Goal: Task Accomplishment & Management: Use online tool/utility

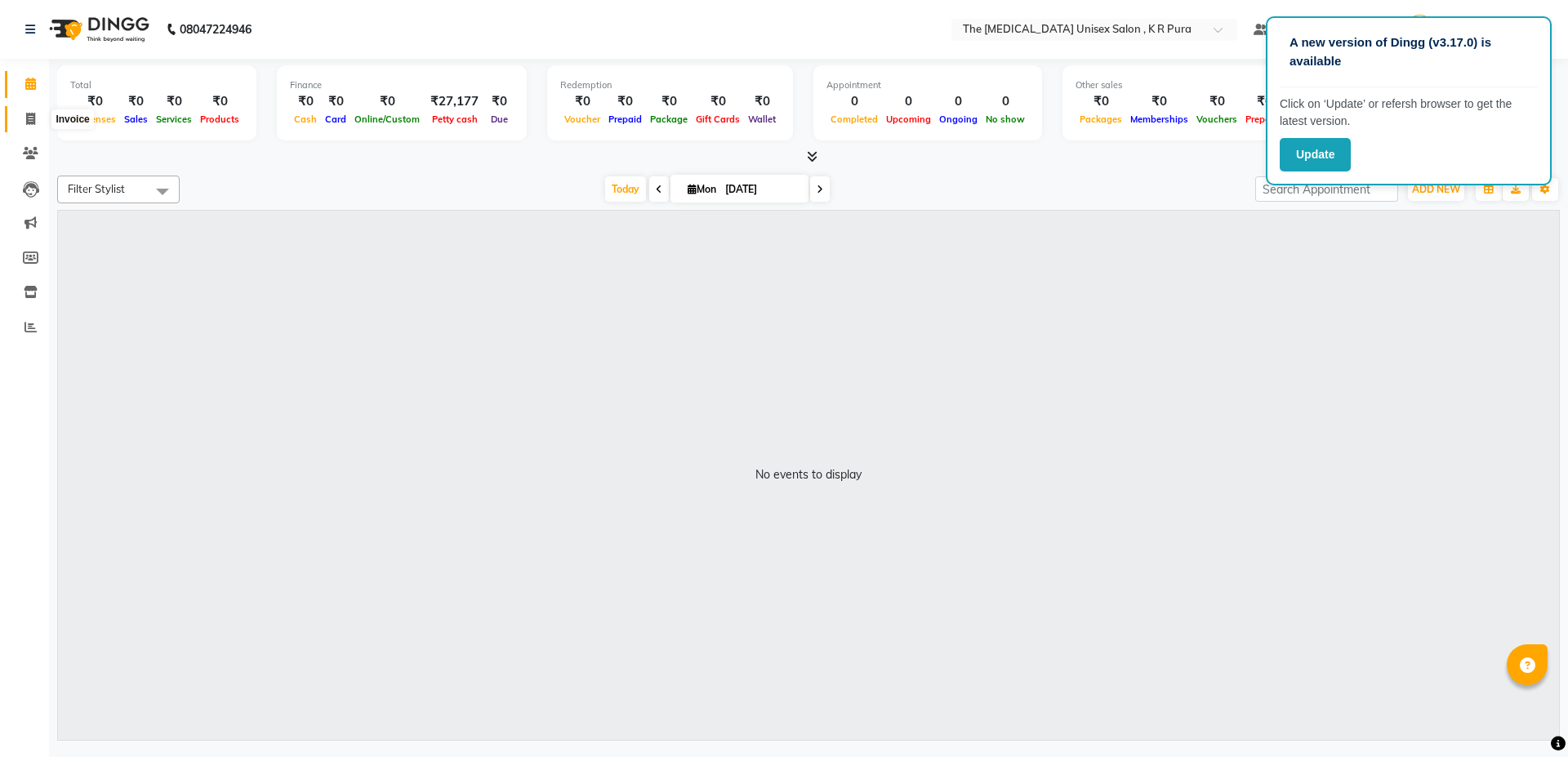
click at [35, 121] on icon at bounding box center [31, 118] width 9 height 12
click at [24, 124] on span at bounding box center [30, 119] width 28 height 19
click at [88, 123] on div "Invoice" at bounding box center [73, 119] width 42 height 20
select select "service"
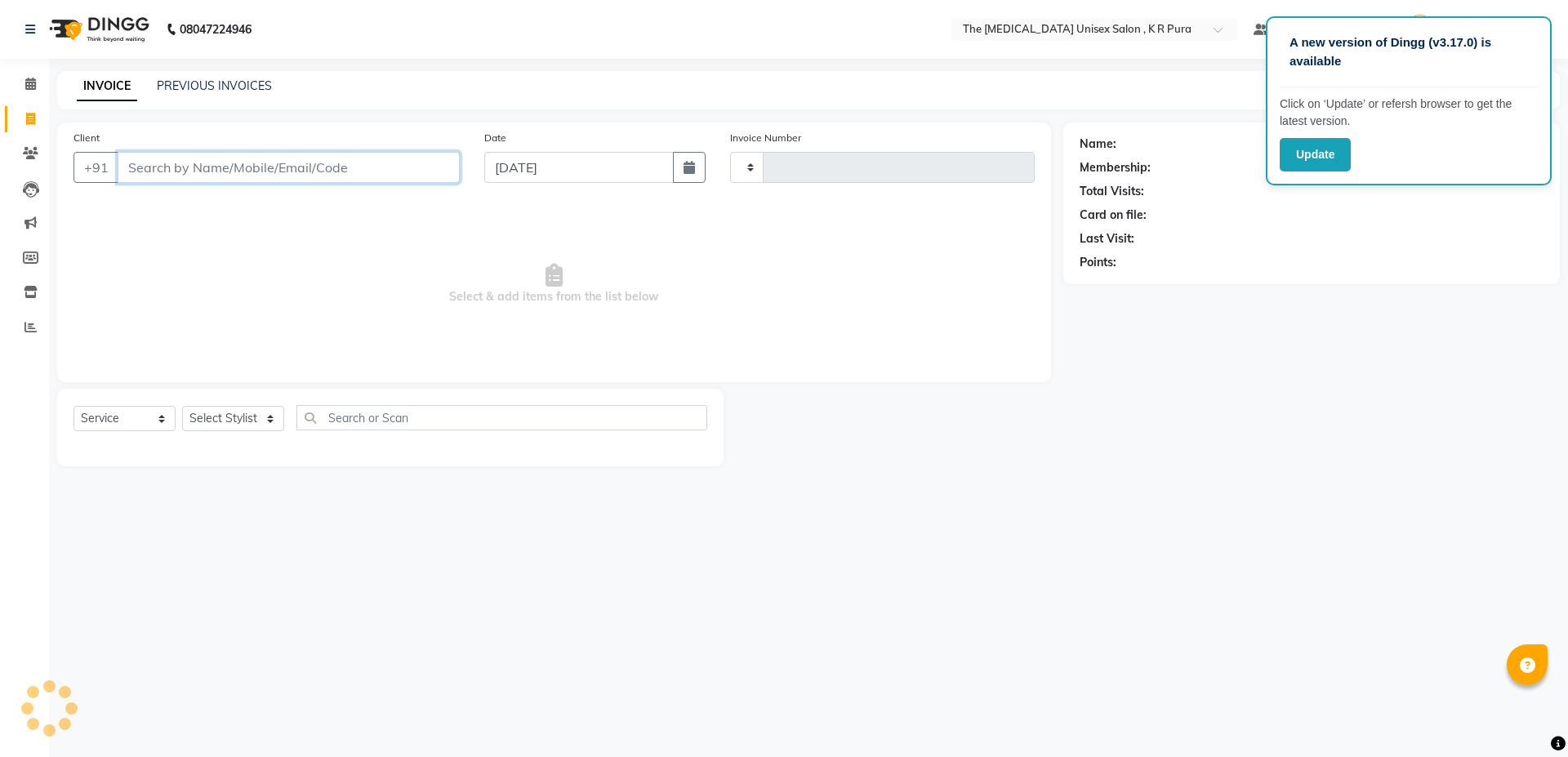
click at [187, 168] on input "Client" at bounding box center [288, 167] width 342 height 31
type input "2824"
select select "4050"
click at [161, 171] on input "Client" at bounding box center [288, 167] width 342 height 31
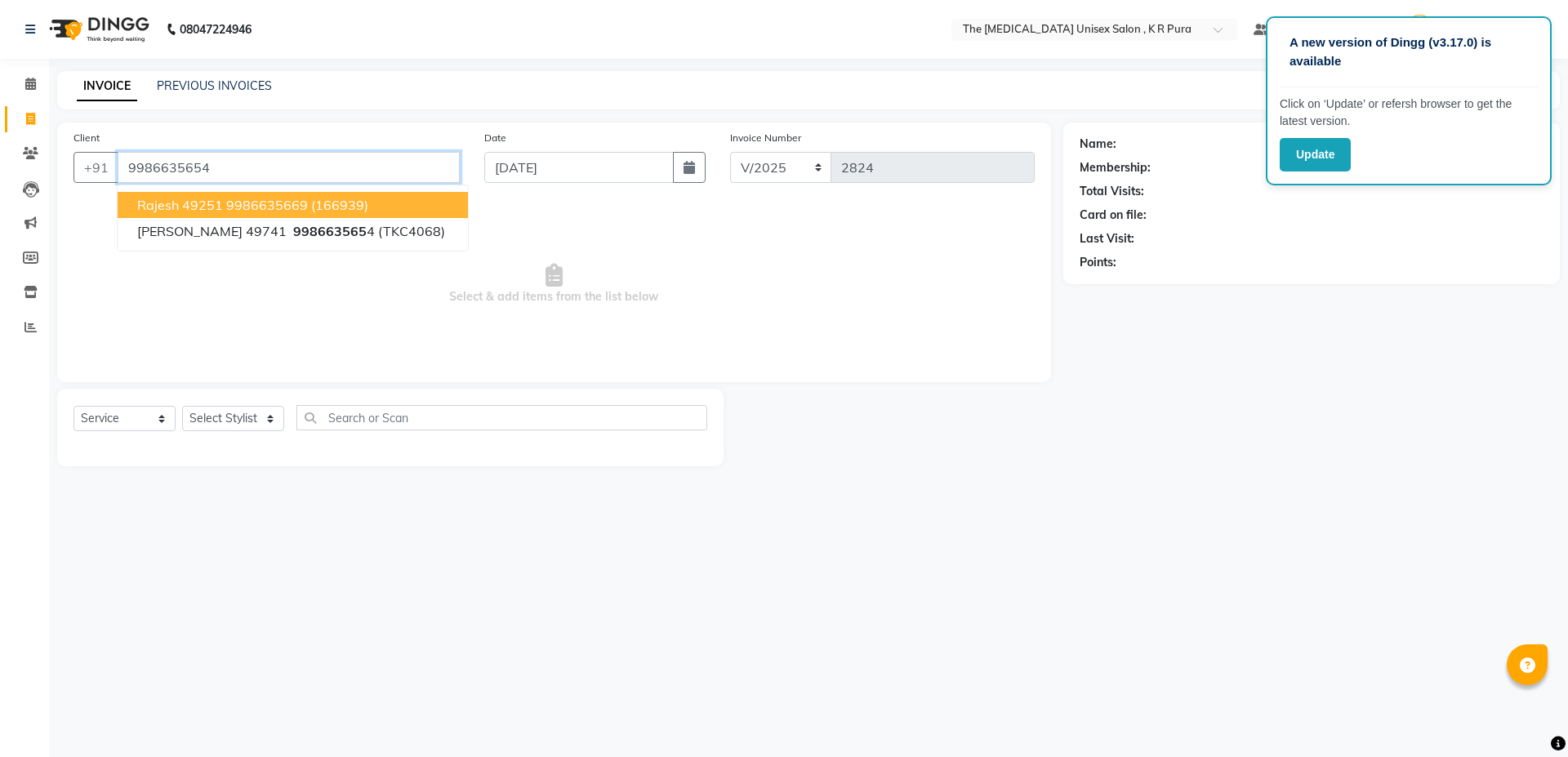
type input "9986635654"
select select "2: Object"
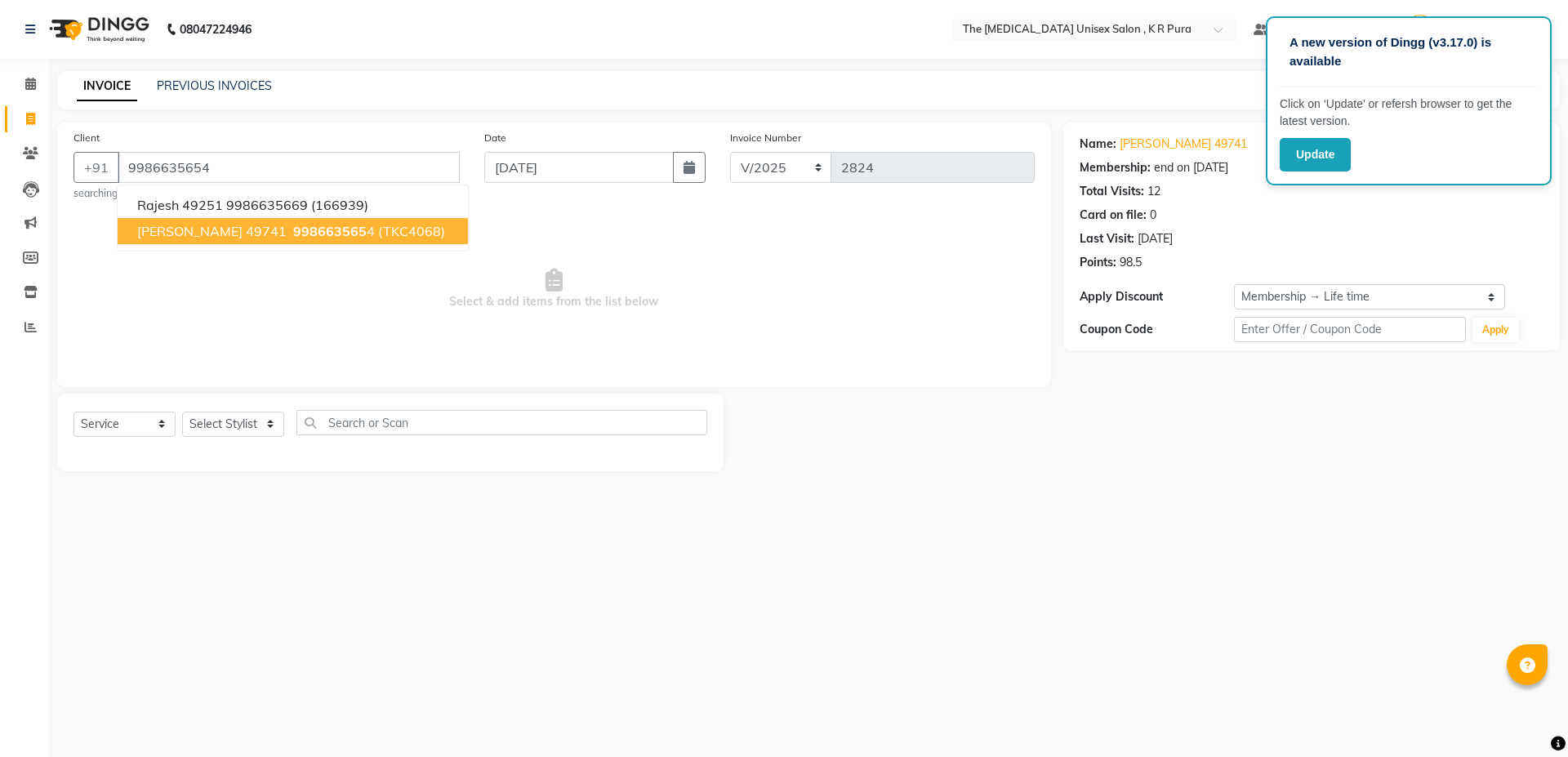
click at [293, 226] on span "998663565" at bounding box center [330, 231] width 74 height 16
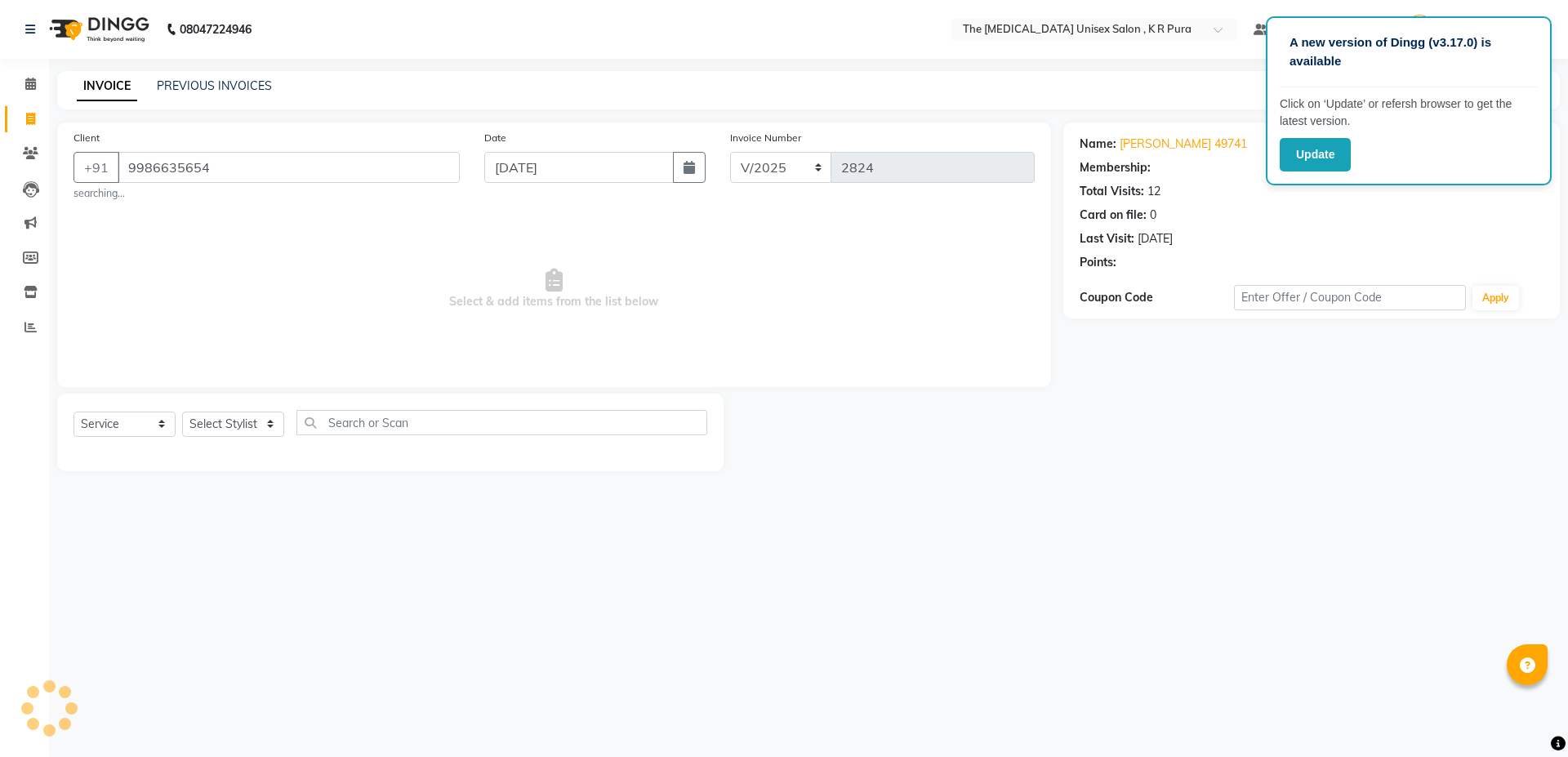
select select "2: Object"
click at [217, 432] on select "Select Stylist armaan [PERSON_NAME] kunti [PERSON_NAME] [PERSON_NAME]" at bounding box center [233, 424] width 102 height 25
click at [216, 426] on select "Select Stylist armaan [PERSON_NAME] kunti [PERSON_NAME] [PERSON_NAME]" at bounding box center [233, 424] width 102 height 25
click at [254, 421] on select "Select Stylist armaan [PERSON_NAME] kunti [PERSON_NAME] [PERSON_NAME]" at bounding box center [233, 424] width 102 height 25
select select "21213"
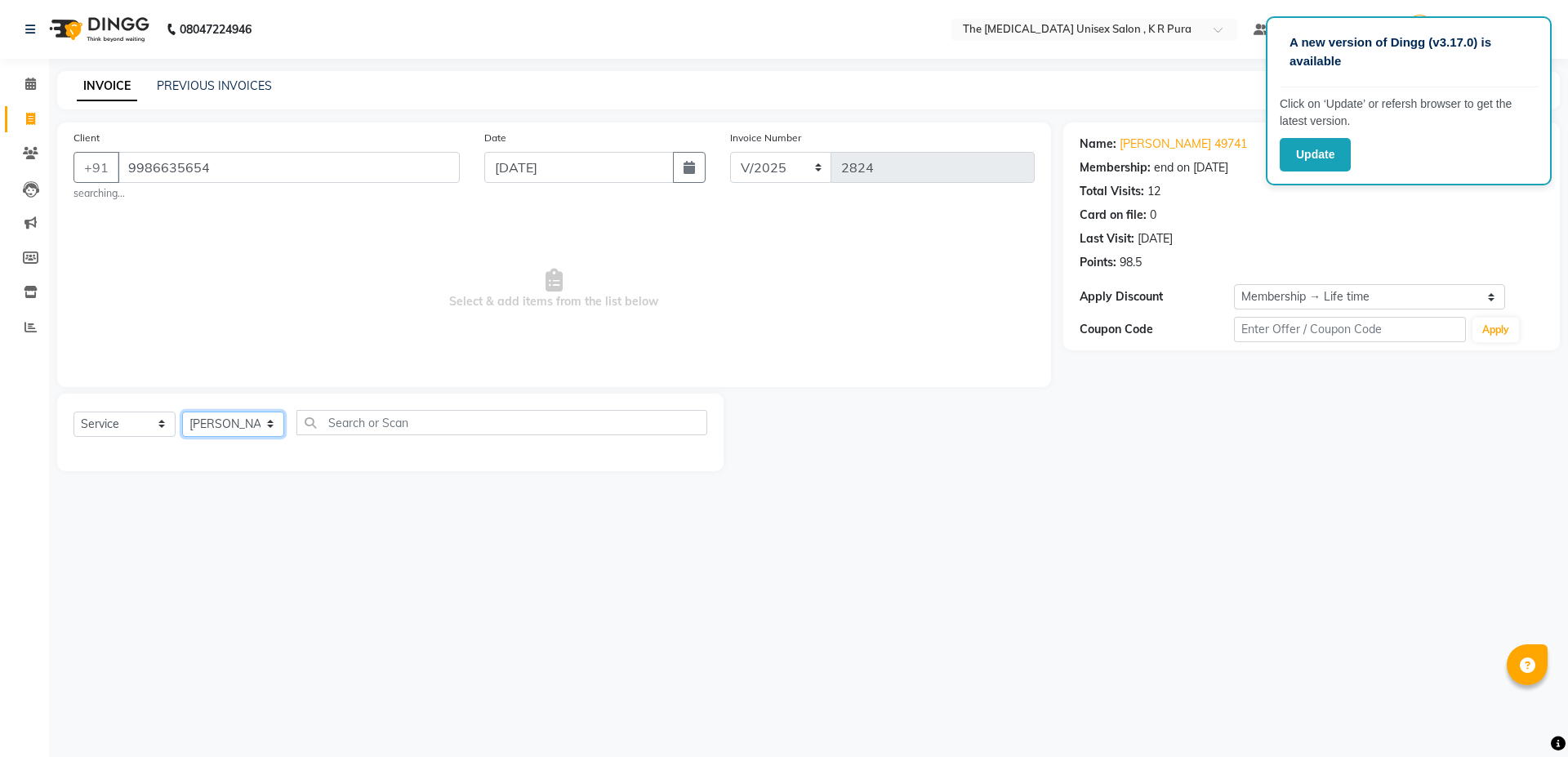
click at [182, 412] on select "Select Stylist armaan [PERSON_NAME] kunti [PERSON_NAME] [PERSON_NAME]" at bounding box center [233, 424] width 102 height 25
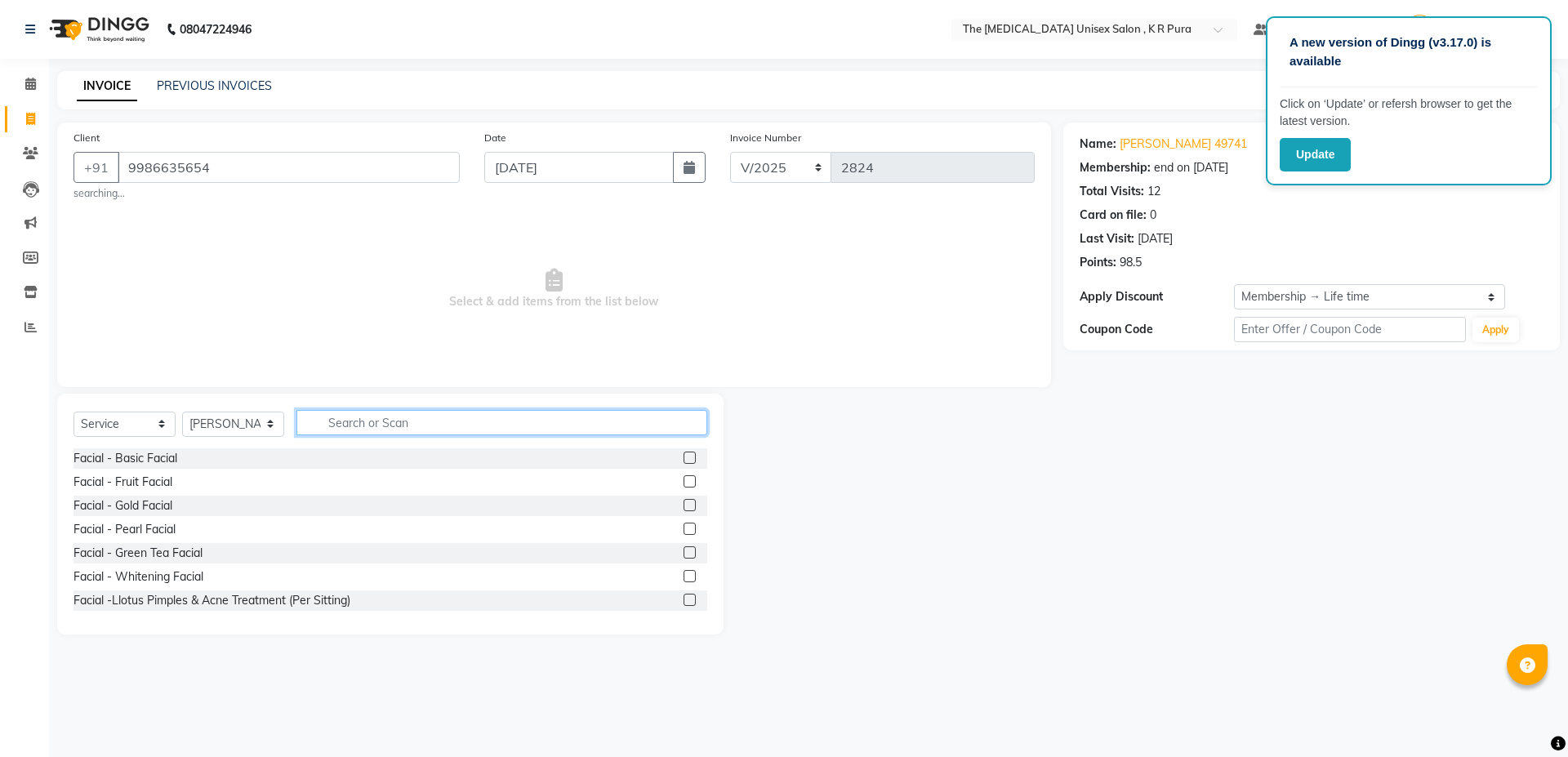
click at [374, 423] on input "text" at bounding box center [501, 423] width 411 height 25
type input "lip"
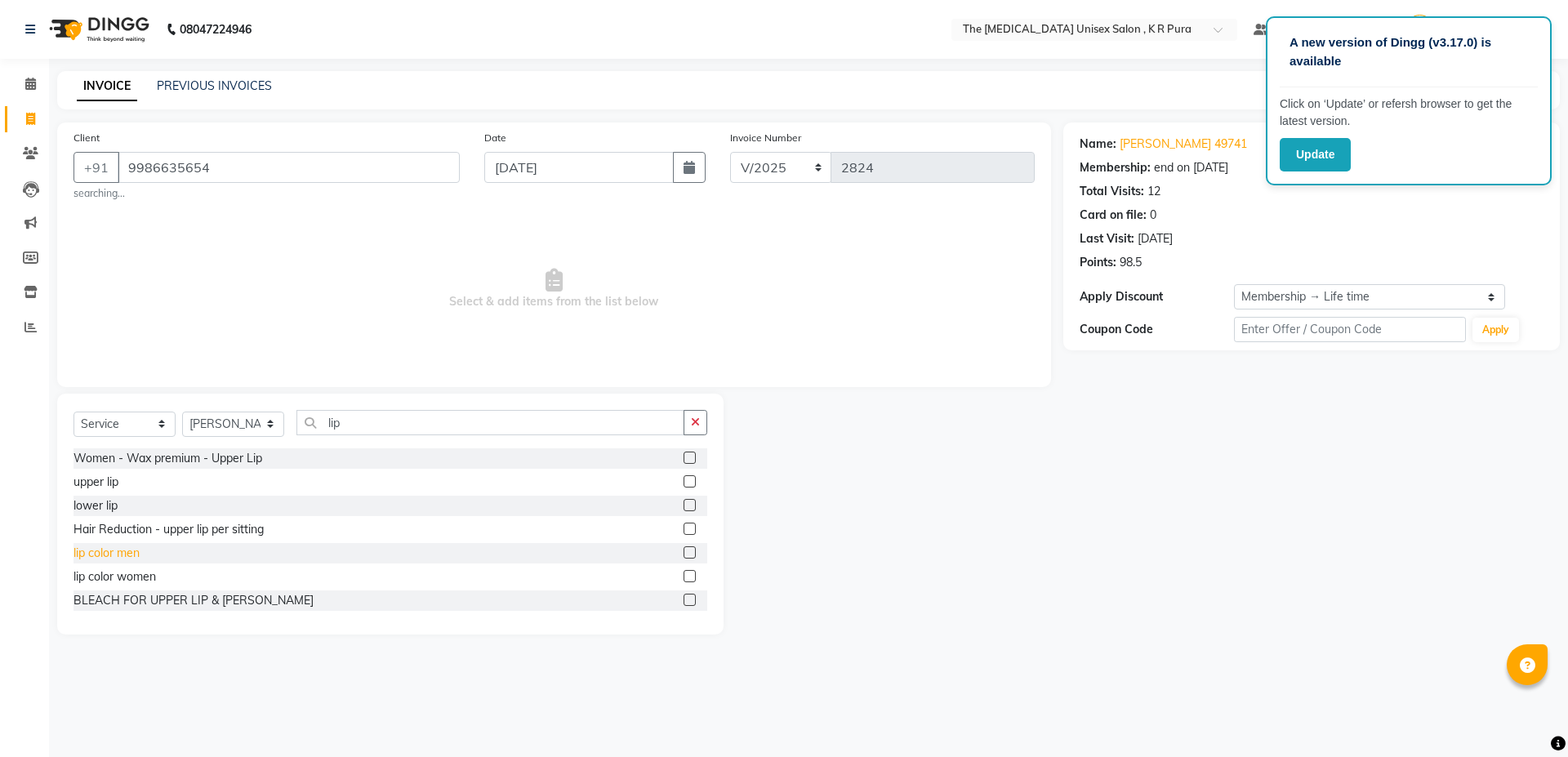
click at [134, 553] on div "lip color men" at bounding box center [106, 553] width 66 height 17
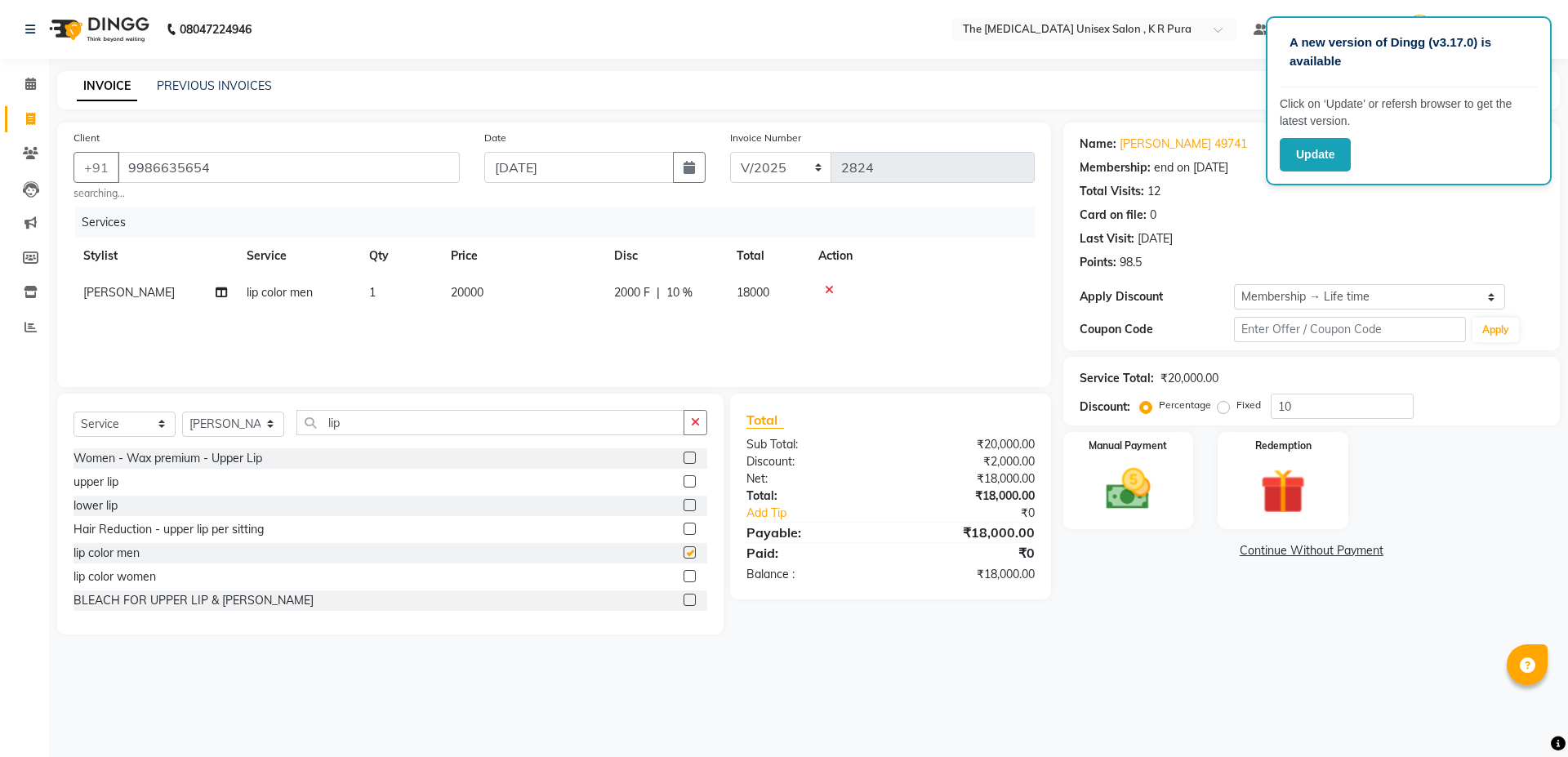
checkbox input "false"
click at [506, 294] on td "20000" at bounding box center [522, 293] width 164 height 36
select select "21213"
click at [589, 289] on input "20000" at bounding box center [600, 297] width 144 height 25
type input "2"
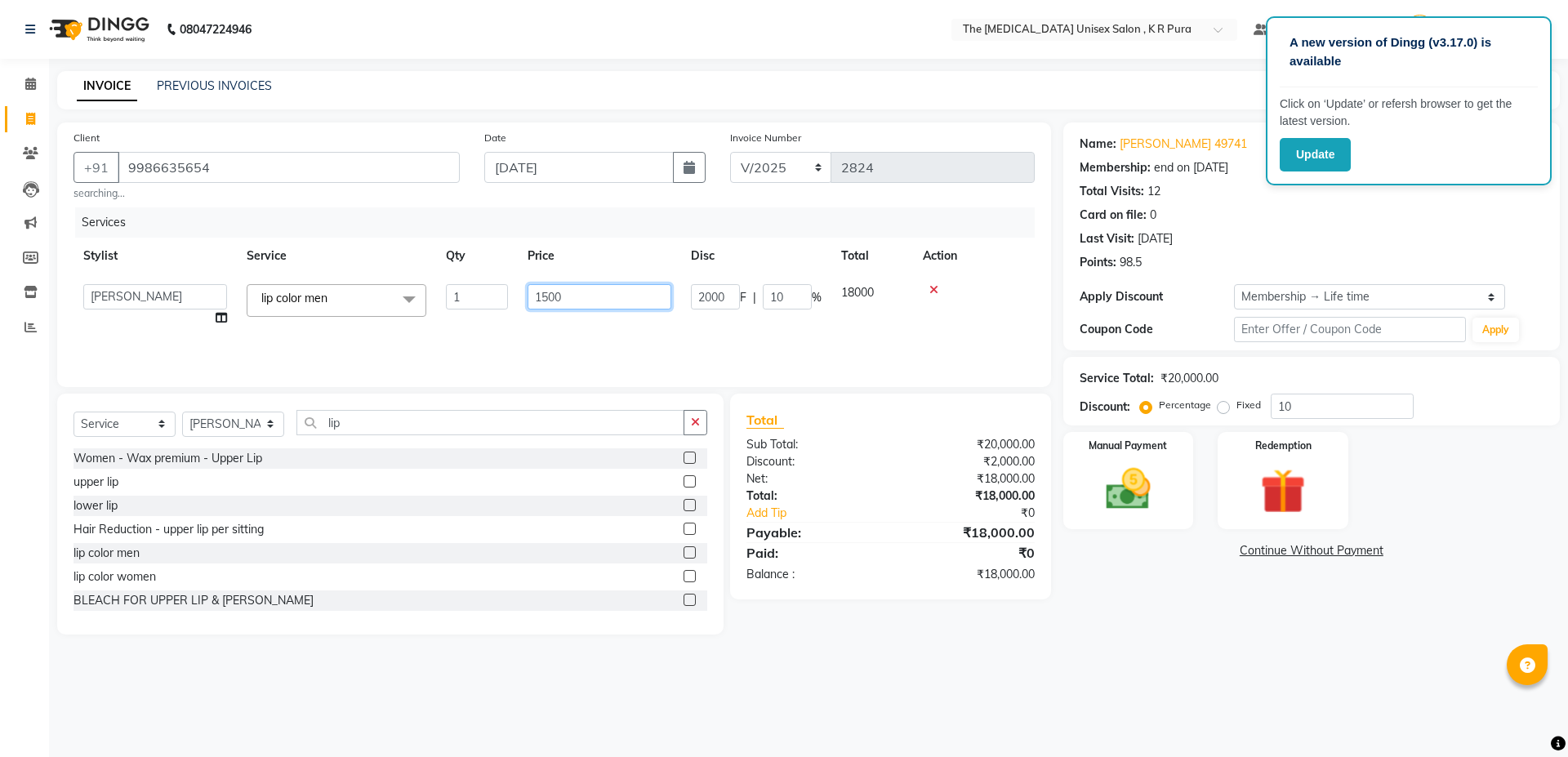
type input "15000"
click at [825, 614] on div "Total Sub Total: ₹15,000.00 Discount: ₹1,500.00 Net: ₹13,500.00 Total: ₹13,500.…" at bounding box center [893, 513] width 340 height 241
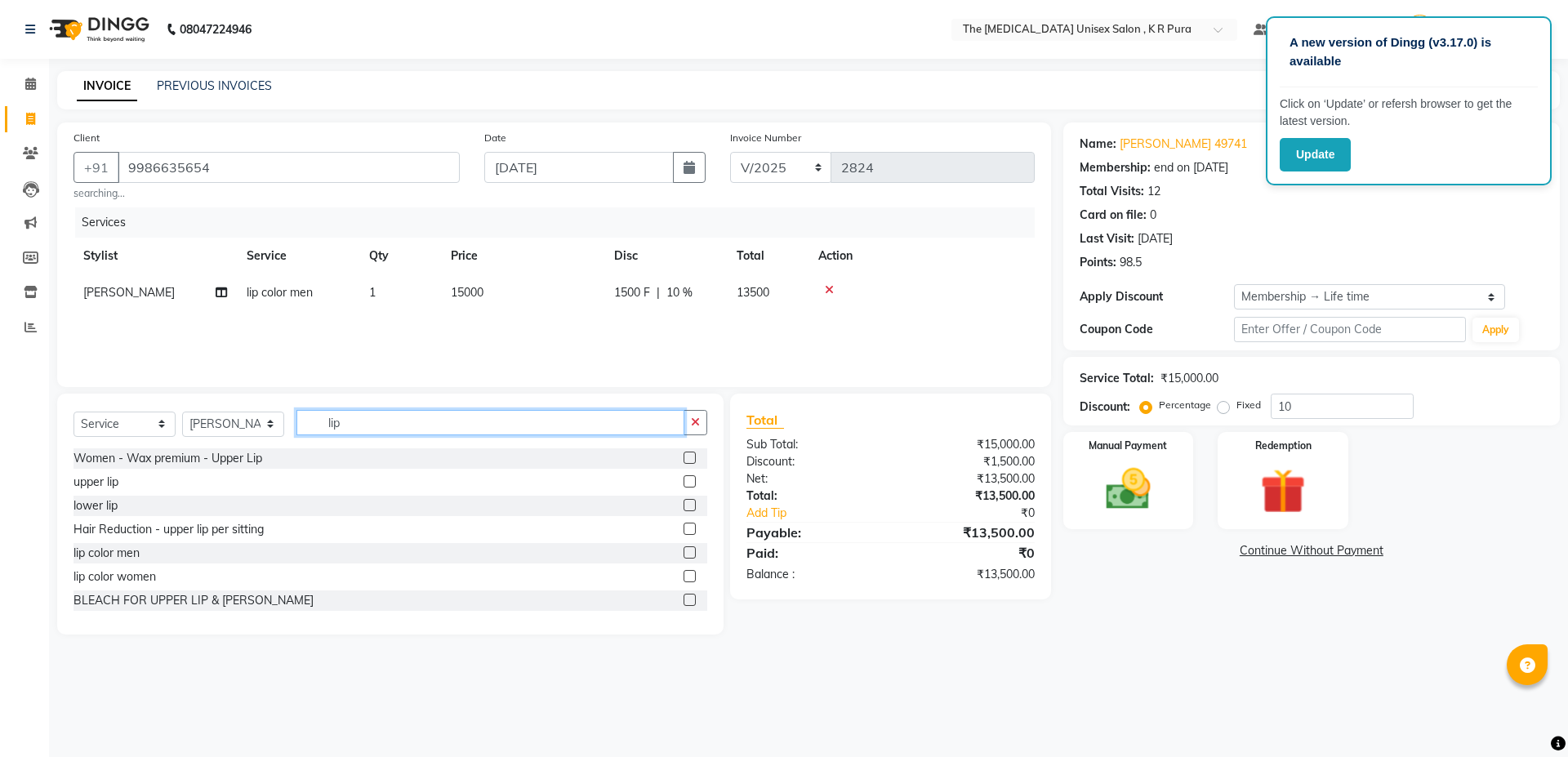
click at [383, 416] on input "lip" at bounding box center [490, 423] width 388 height 25
drag, startPoint x: 1565, startPoint y: 608, endPoint x: 1294, endPoint y: 626, distance: 271.6
click at [1294, 626] on div "Name: [PERSON_NAME] 49741 Membership: end on [DATE] Total Visits: 12 Card on fi…" at bounding box center [1317, 379] width 509 height 513
click at [1176, 474] on div "Manual Payment" at bounding box center [1127, 481] width 135 height 101
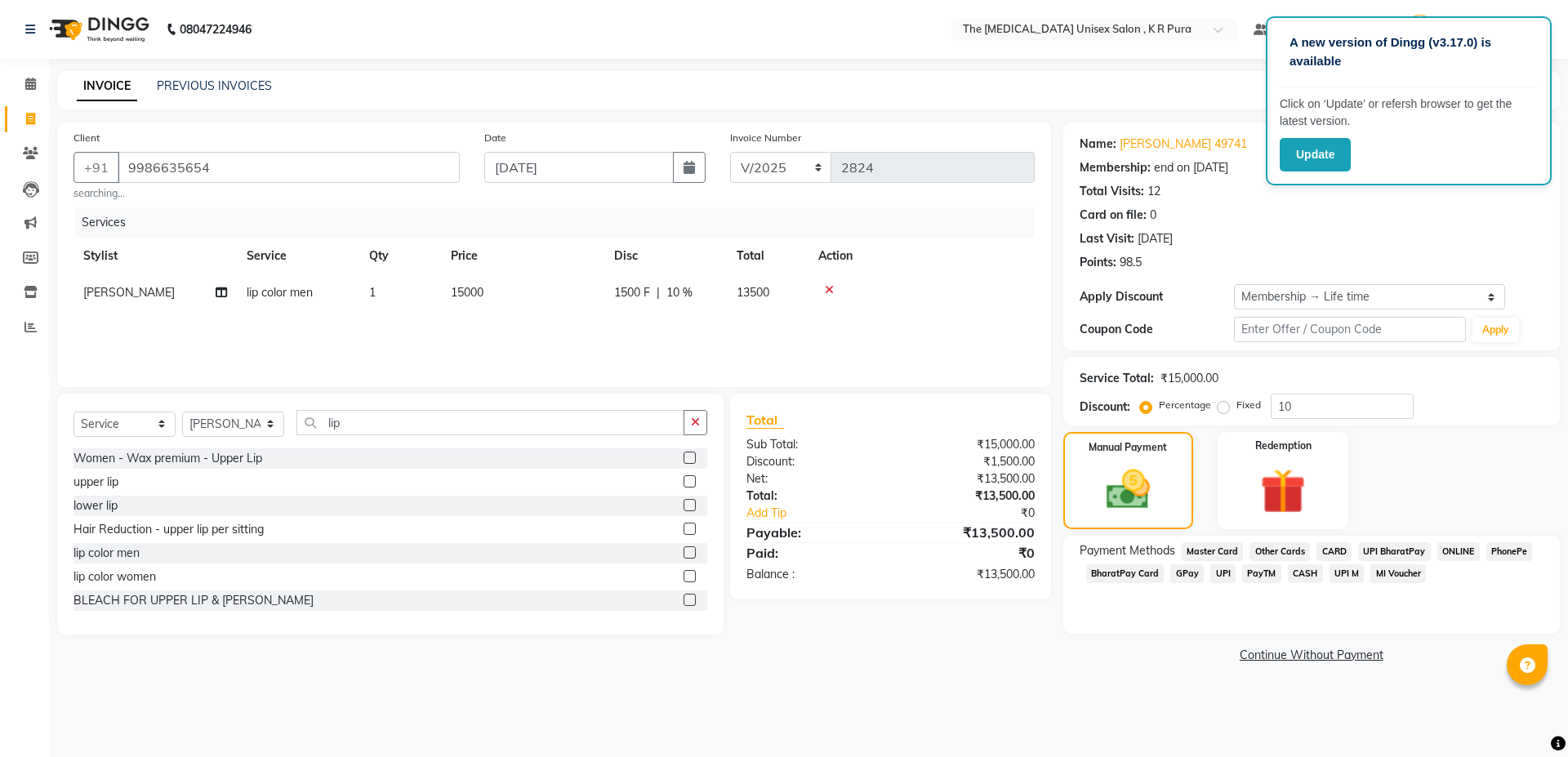
drag, startPoint x: 1516, startPoint y: 549, endPoint x: 1504, endPoint y: 550, distance: 12.0
click at [1516, 548] on span "PhonePe" at bounding box center [1509, 552] width 46 height 19
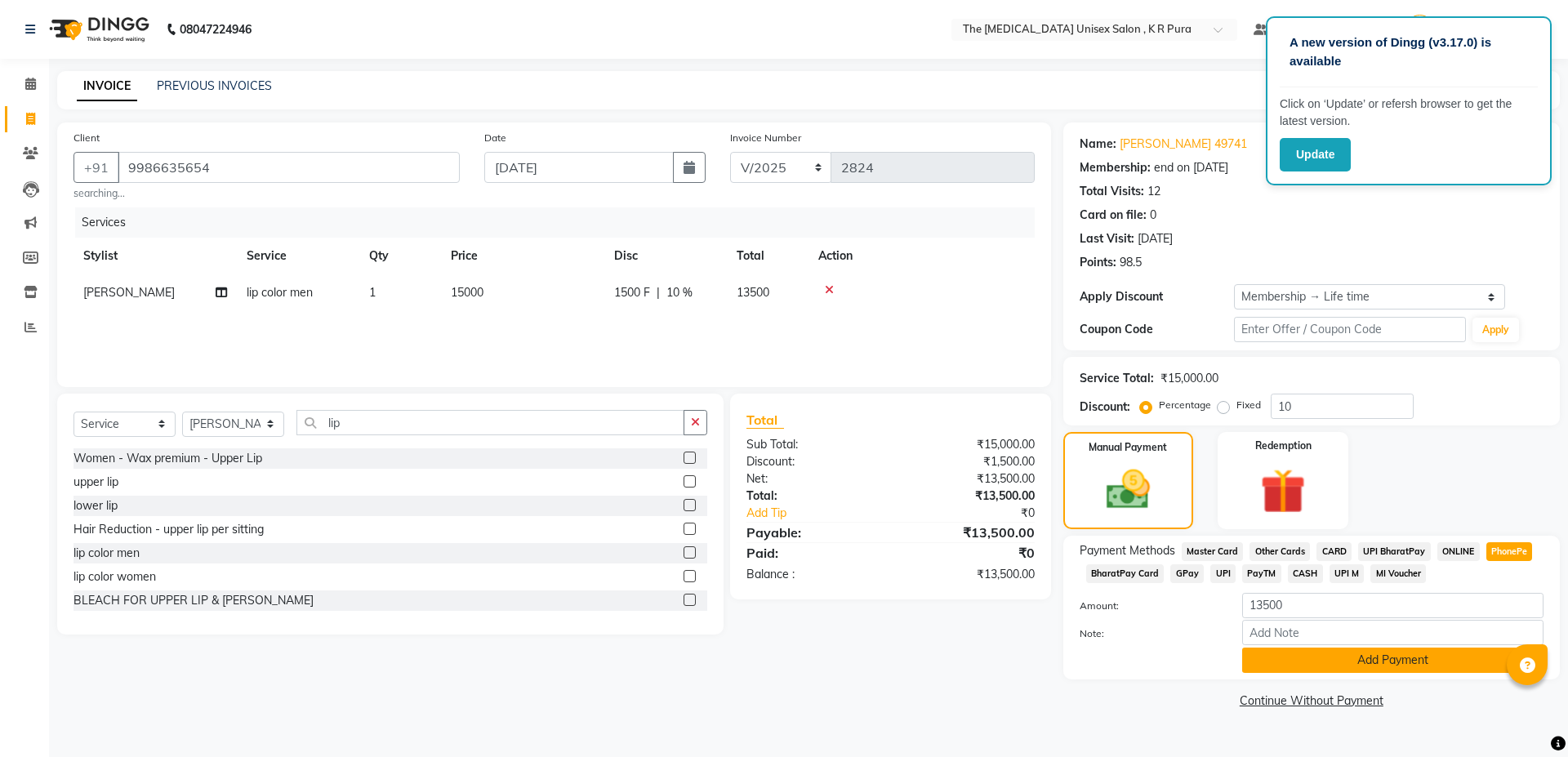
click at [1339, 660] on button "Add Payment" at bounding box center [1393, 661] width 302 height 25
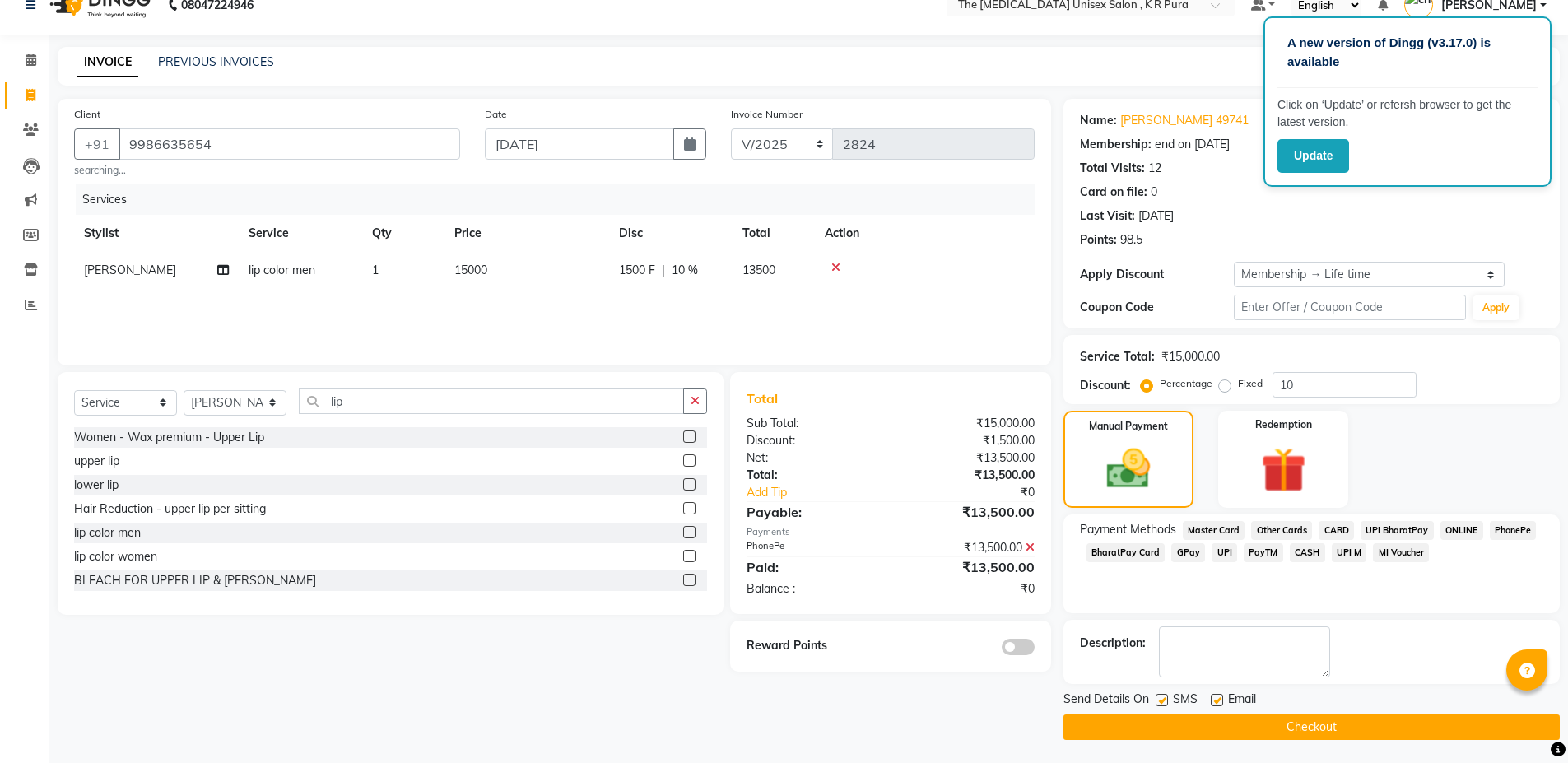
scroll to position [27, 0]
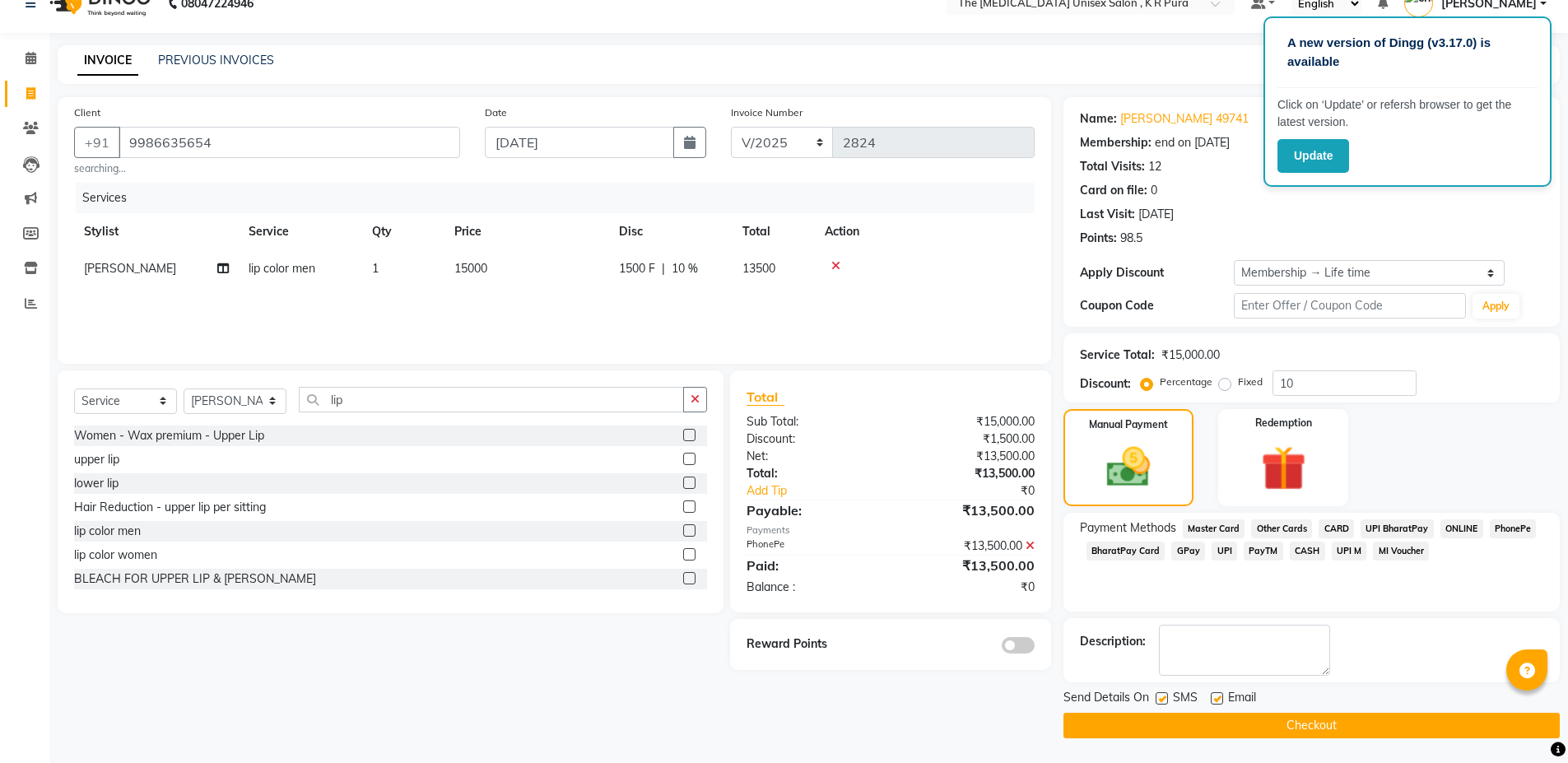
click at [1029, 545] on icon at bounding box center [1030, 546] width 9 height 12
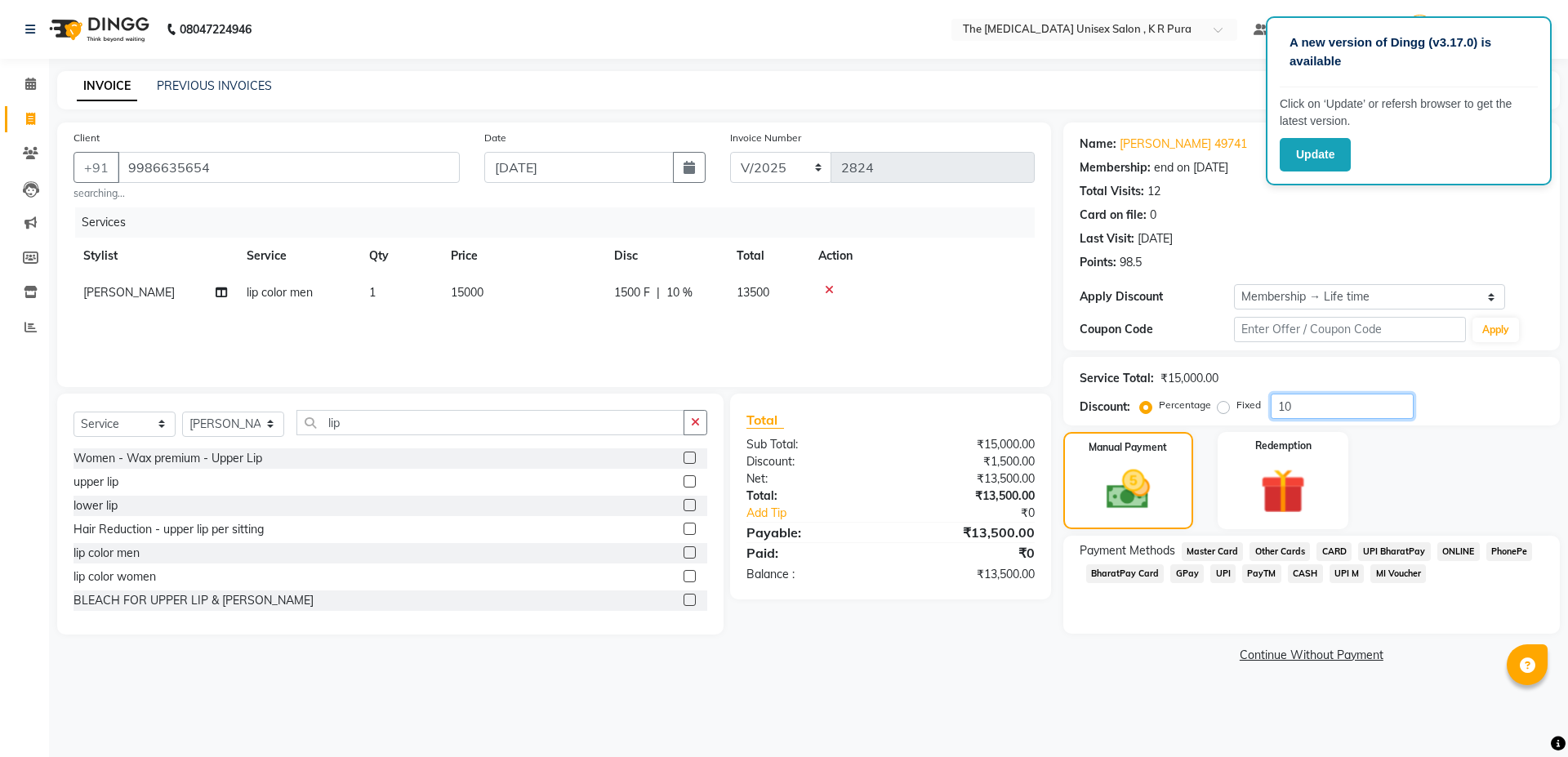
click at [1295, 405] on input "10" at bounding box center [1342, 406] width 143 height 25
click at [1286, 405] on input "10" at bounding box center [1342, 406] width 143 height 25
type input "0"
click at [1236, 406] on label "Fixed" at bounding box center [1248, 405] width 25 height 15
click at [1221, 406] on input "Fixed" at bounding box center [1226, 405] width 12 height 12
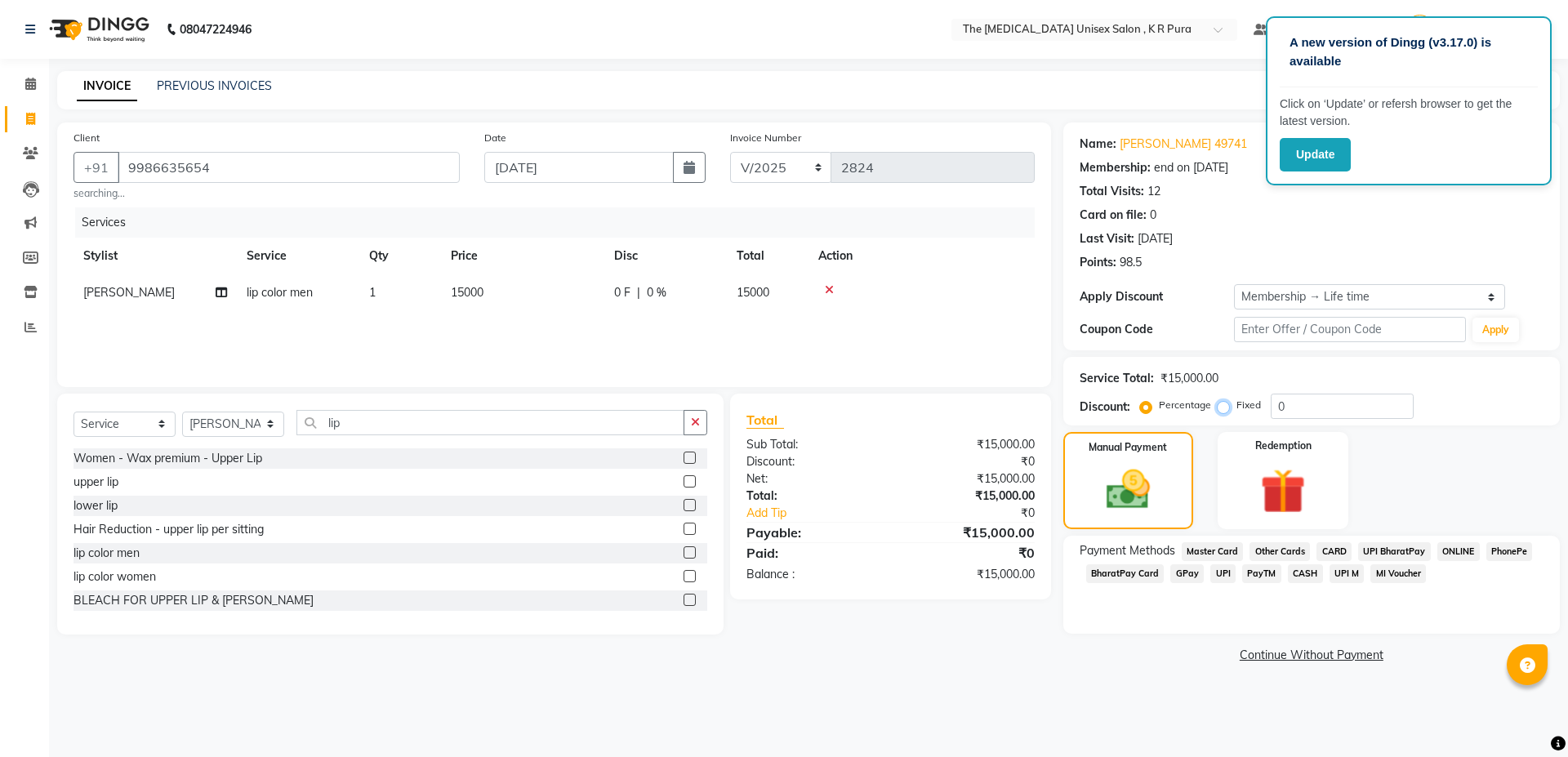
radio input "true"
click at [1297, 407] on input "0" at bounding box center [1342, 406] width 143 height 25
type input "2000"
click at [1507, 549] on span "PhonePe" at bounding box center [1509, 552] width 46 height 19
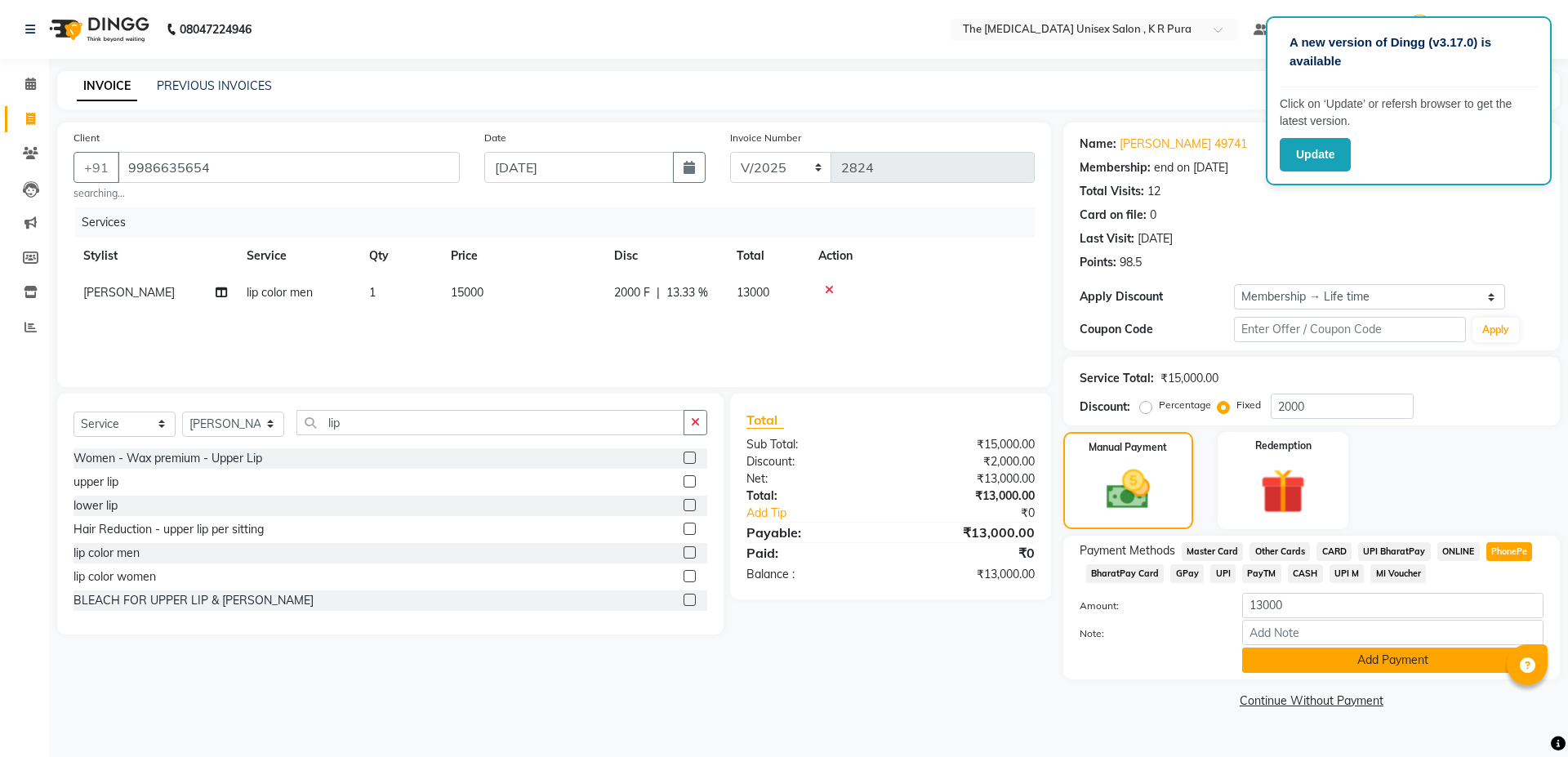
click at [1334, 653] on button "Add Payment" at bounding box center [1393, 661] width 302 height 25
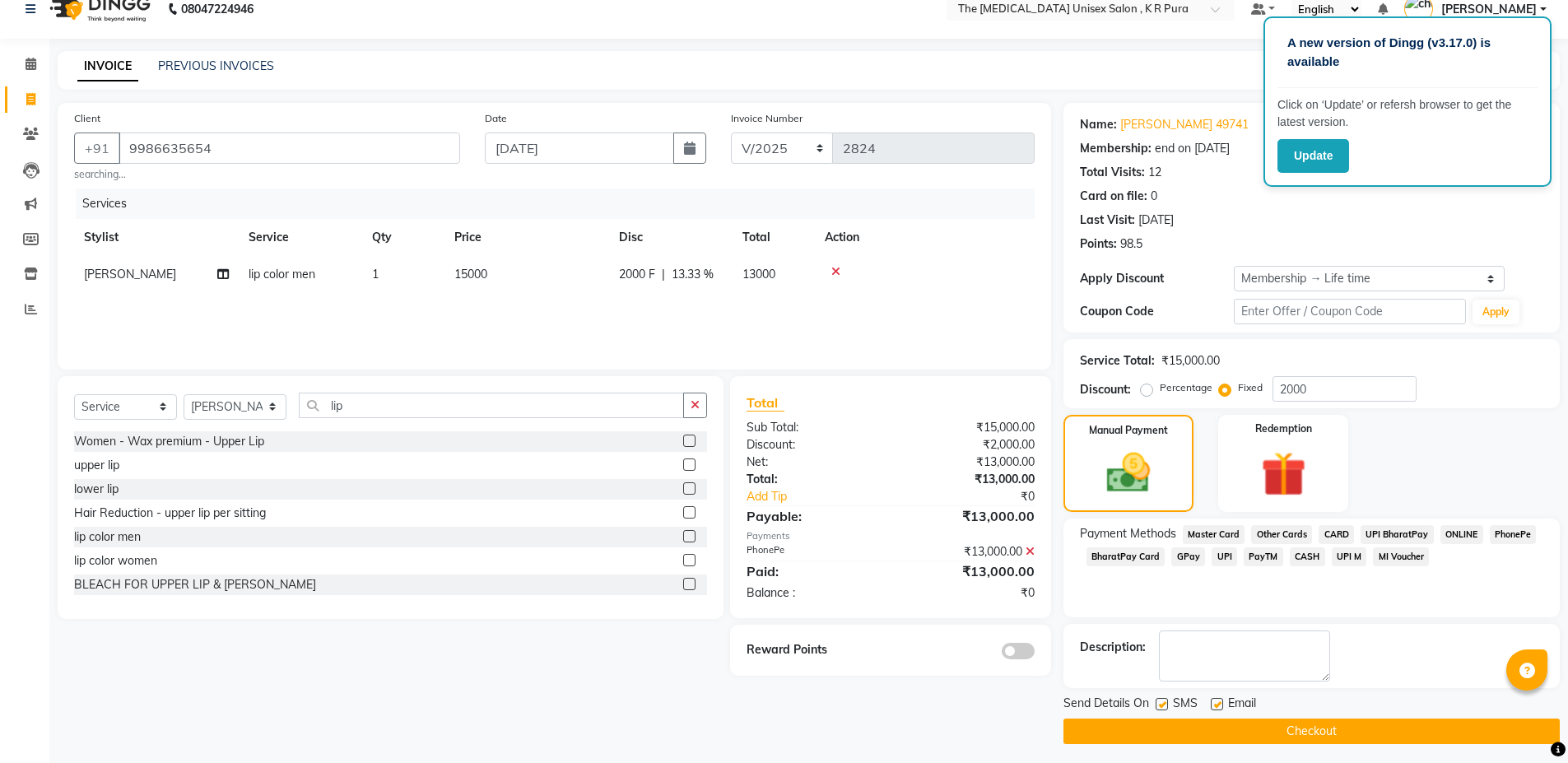
scroll to position [27, 0]
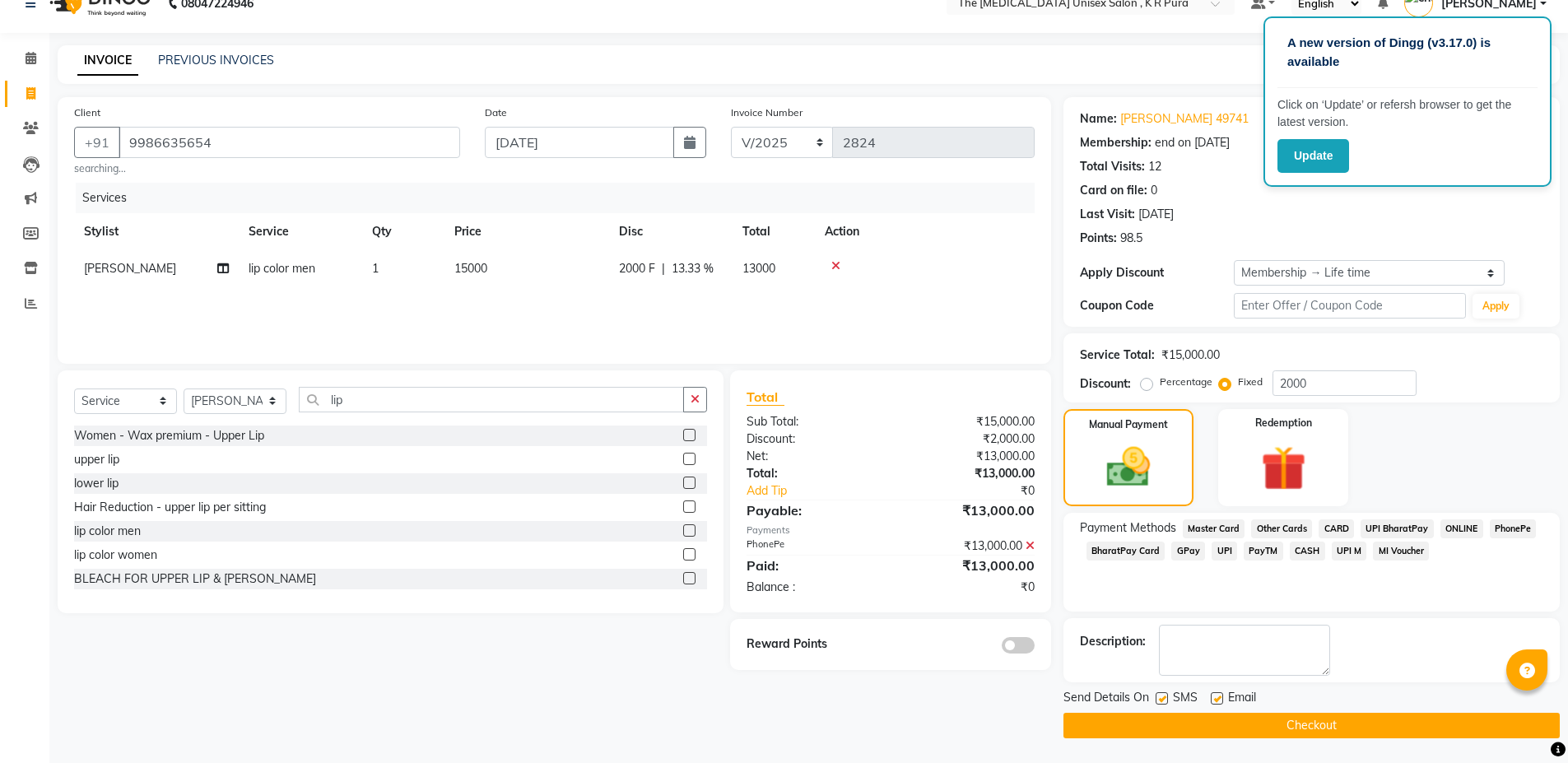
click at [1224, 722] on button "Checkout" at bounding box center [1312, 725] width 496 height 26
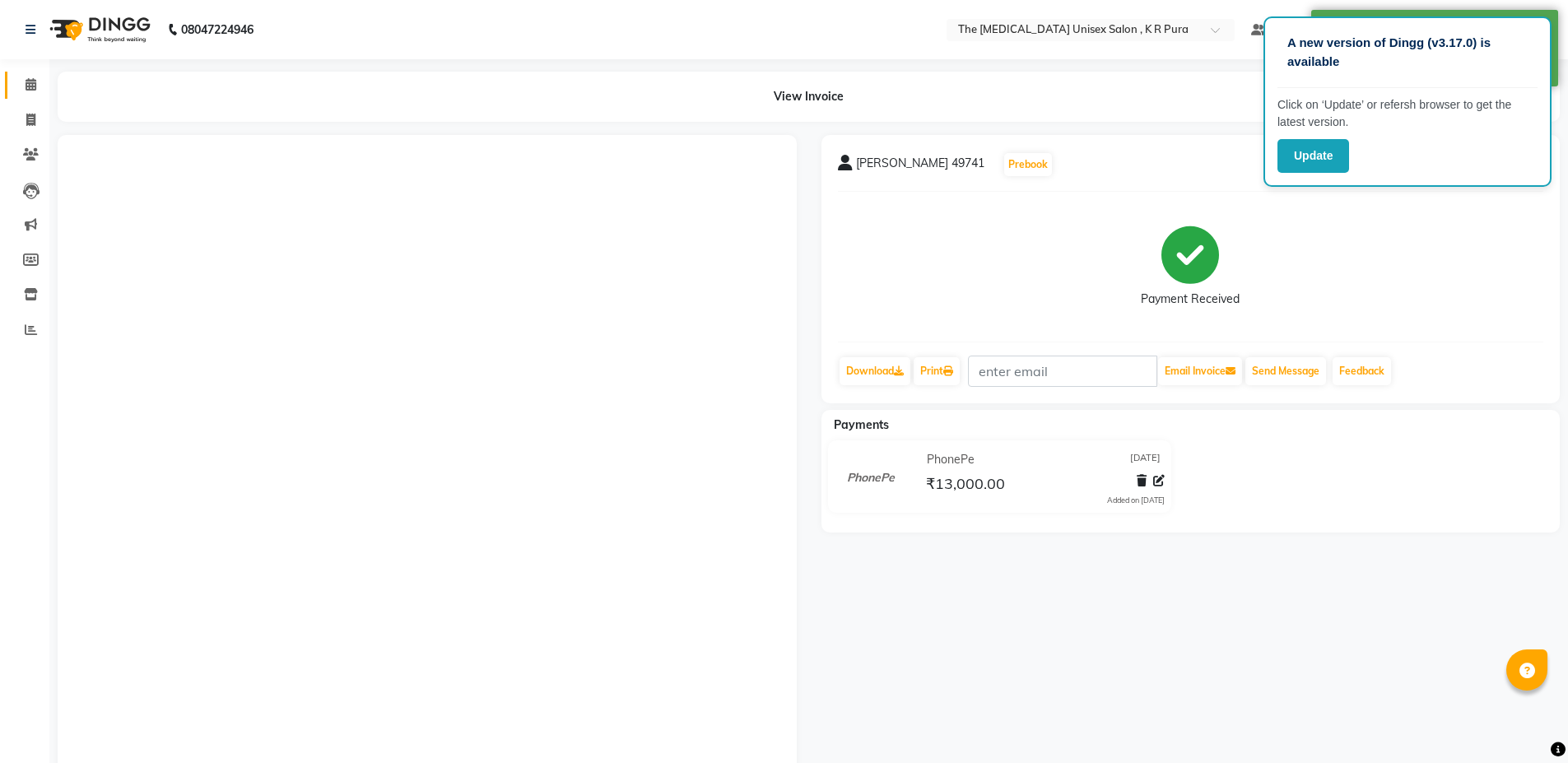
click at [37, 90] on span at bounding box center [30, 85] width 28 height 19
